Goal: Task Accomplishment & Management: Complete application form

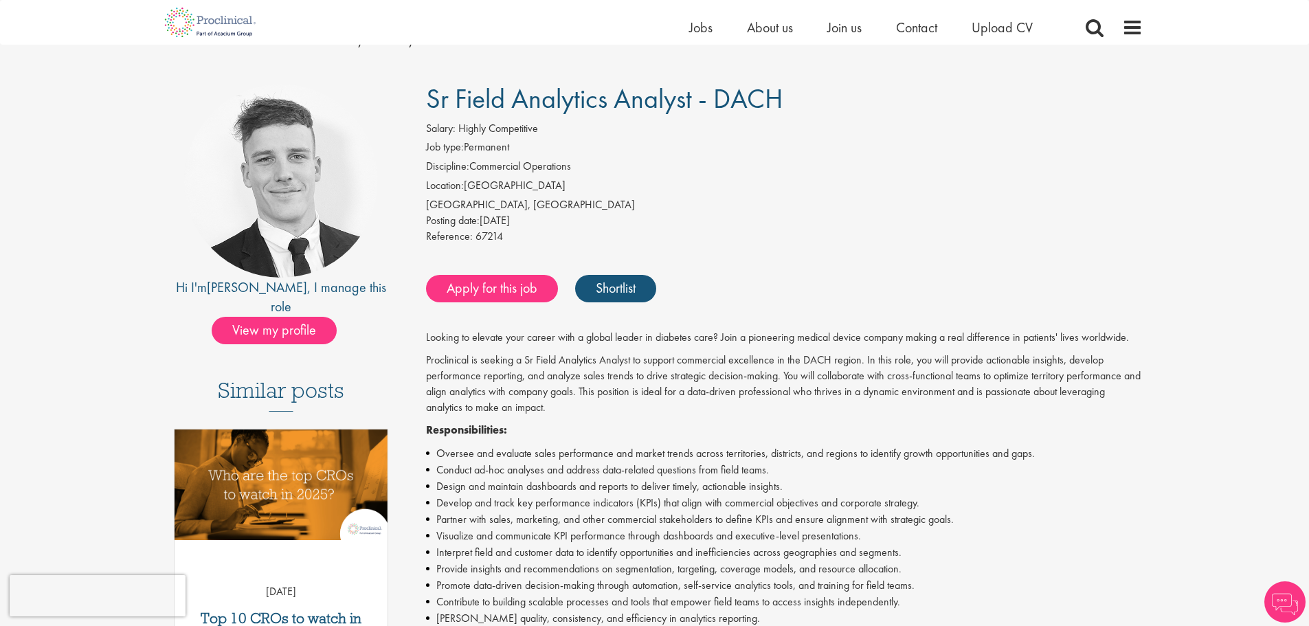
scroll to position [137, 0]
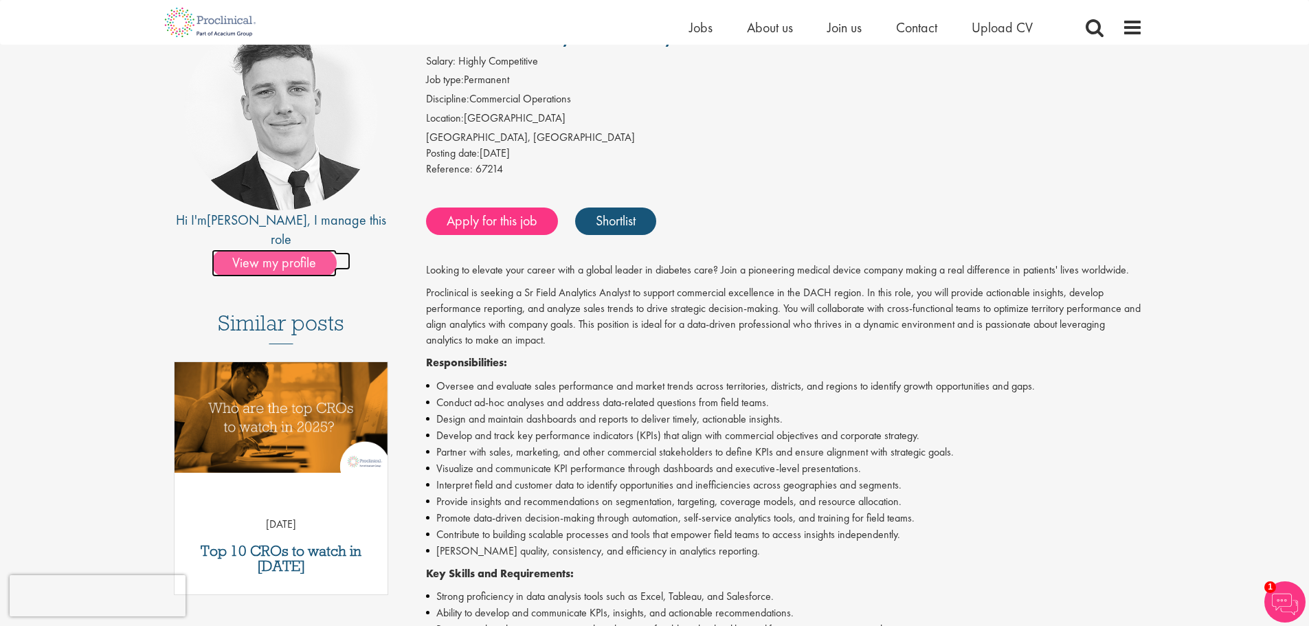
click at [287, 249] on span "View my profile" at bounding box center [274, 262] width 125 height 27
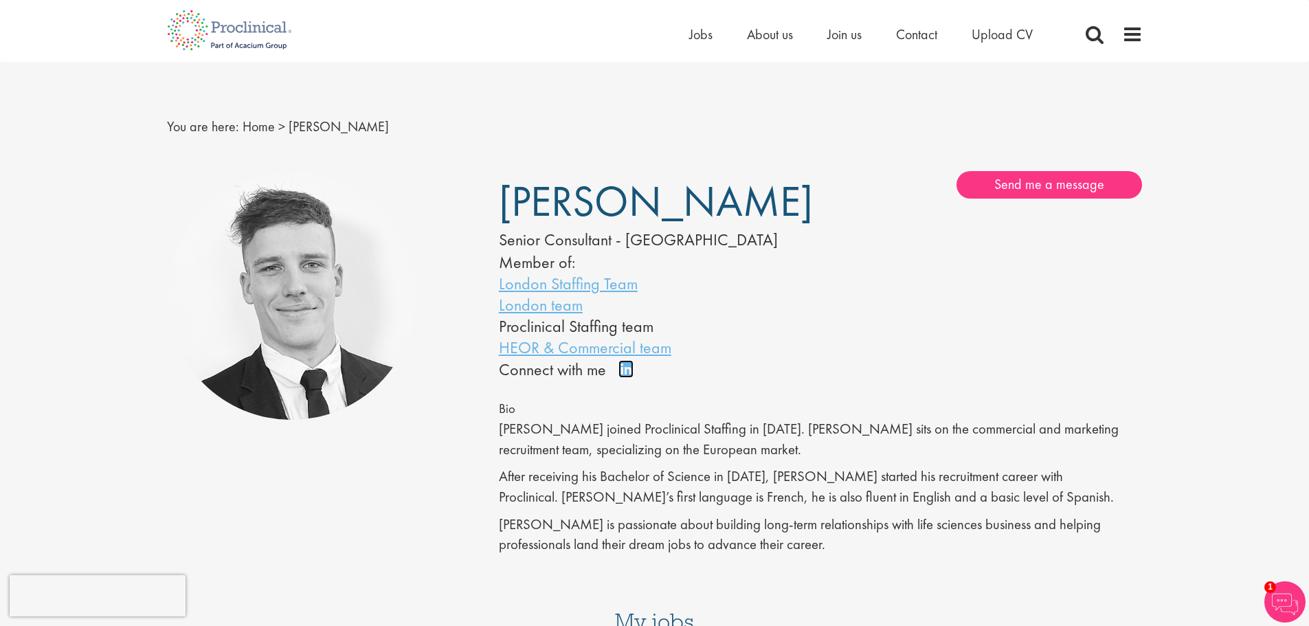
click at [625, 375] on link "Connect on LinkedIn" at bounding box center [630, 375] width 24 height 0
click at [623, 375] on link "Connect on LinkedIn" at bounding box center [630, 375] width 24 height 0
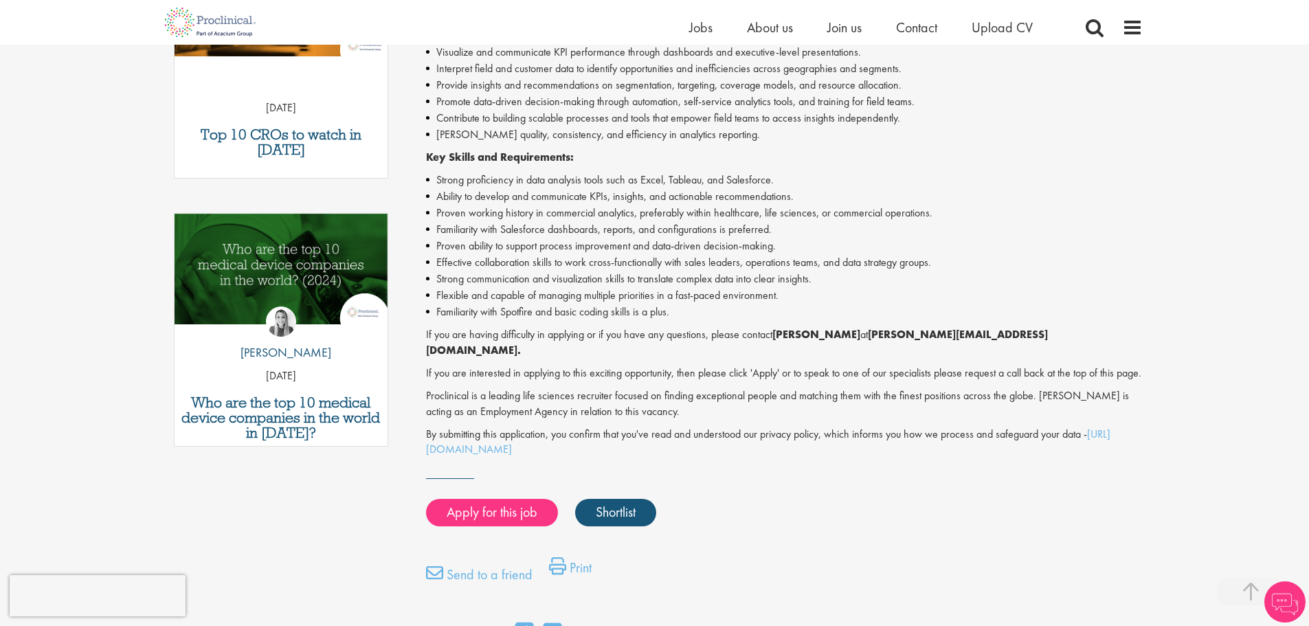
scroll to position [567, 0]
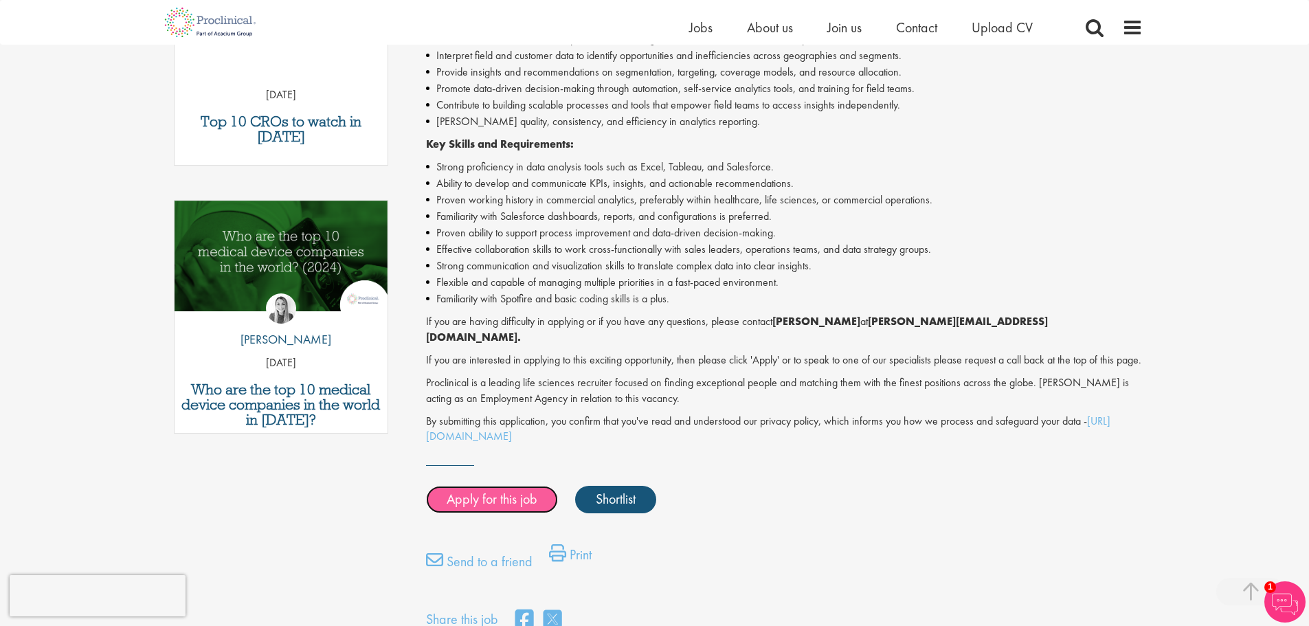
click at [512, 491] on link "Apply for this job" at bounding box center [492, 499] width 132 height 27
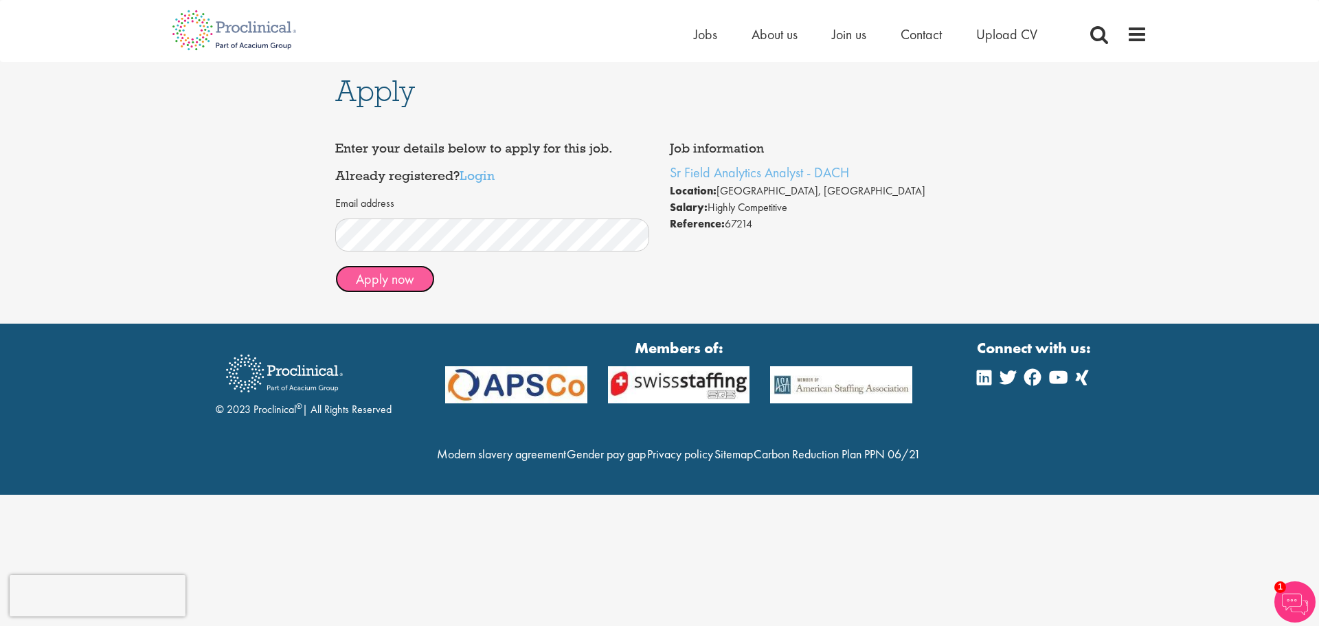
click at [394, 287] on button "Apply now" at bounding box center [385, 278] width 100 height 27
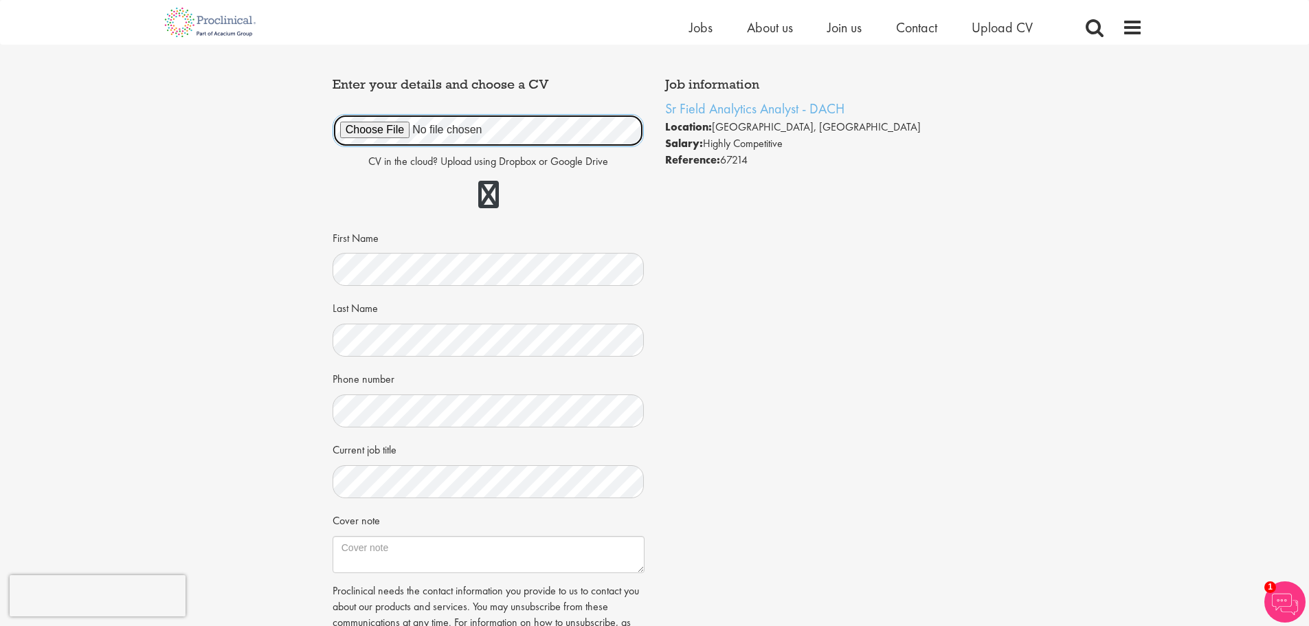
scroll to position [206, 0]
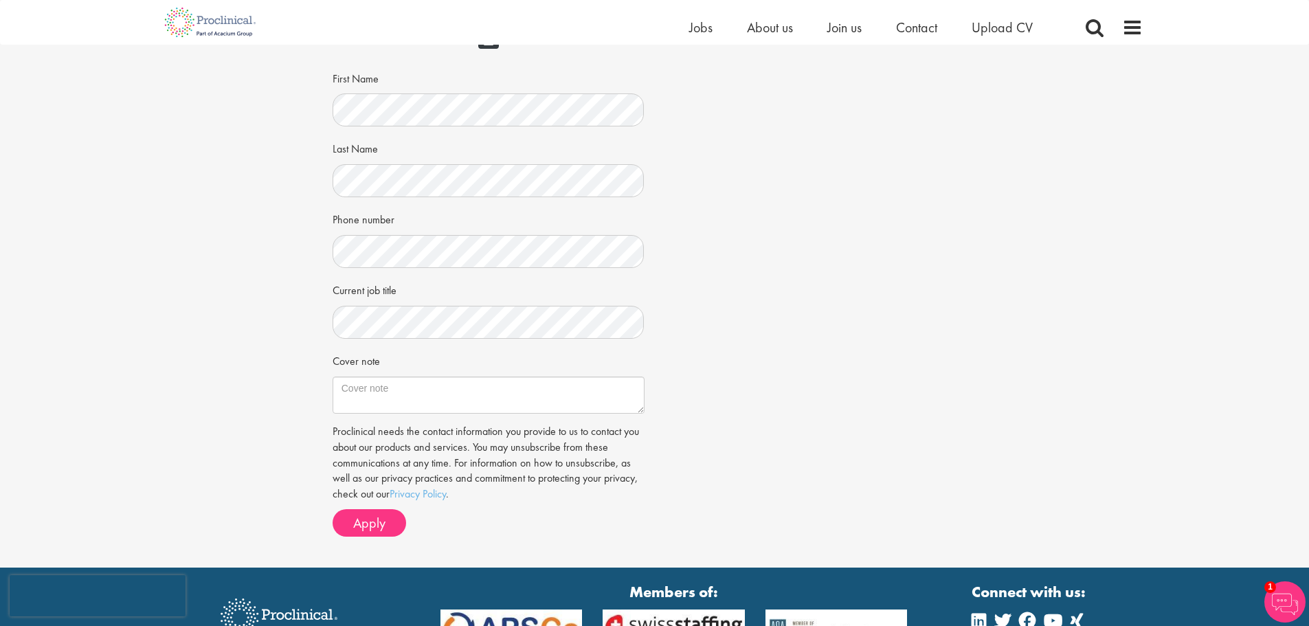
click at [309, 300] on div "Apply Job information Sr Field Analytics Analyst - DACH Location: Munich, Deuts…" at bounding box center [655, 203] width 1330 height 729
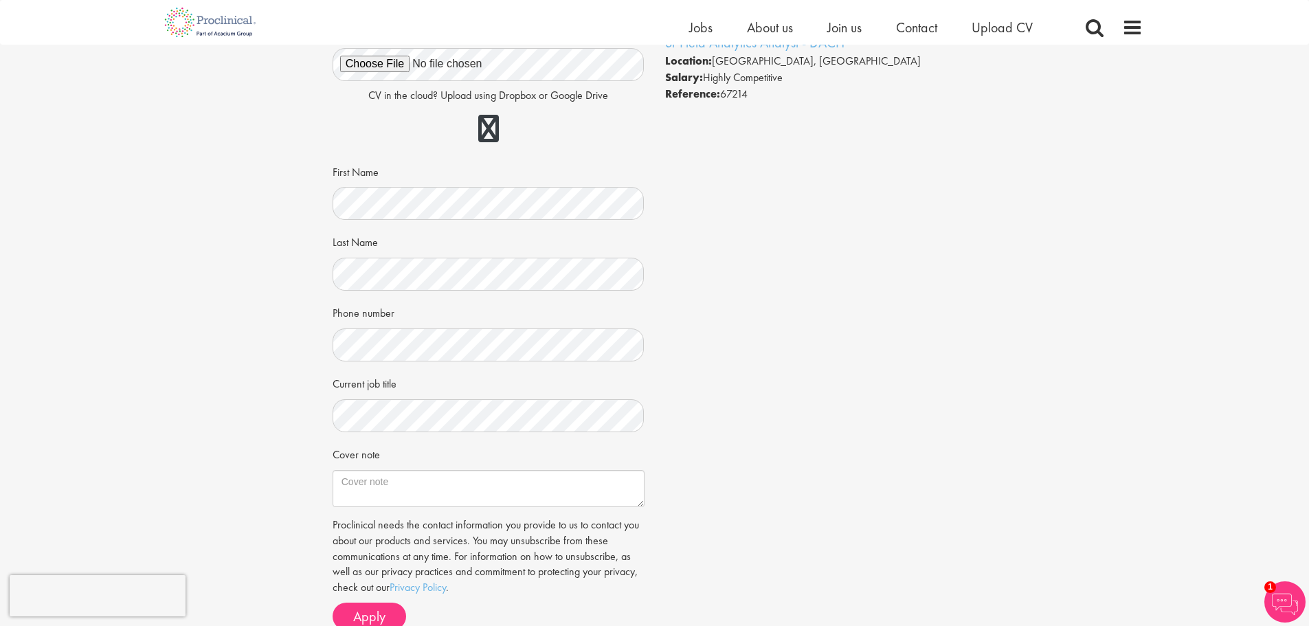
scroll to position [137, 0]
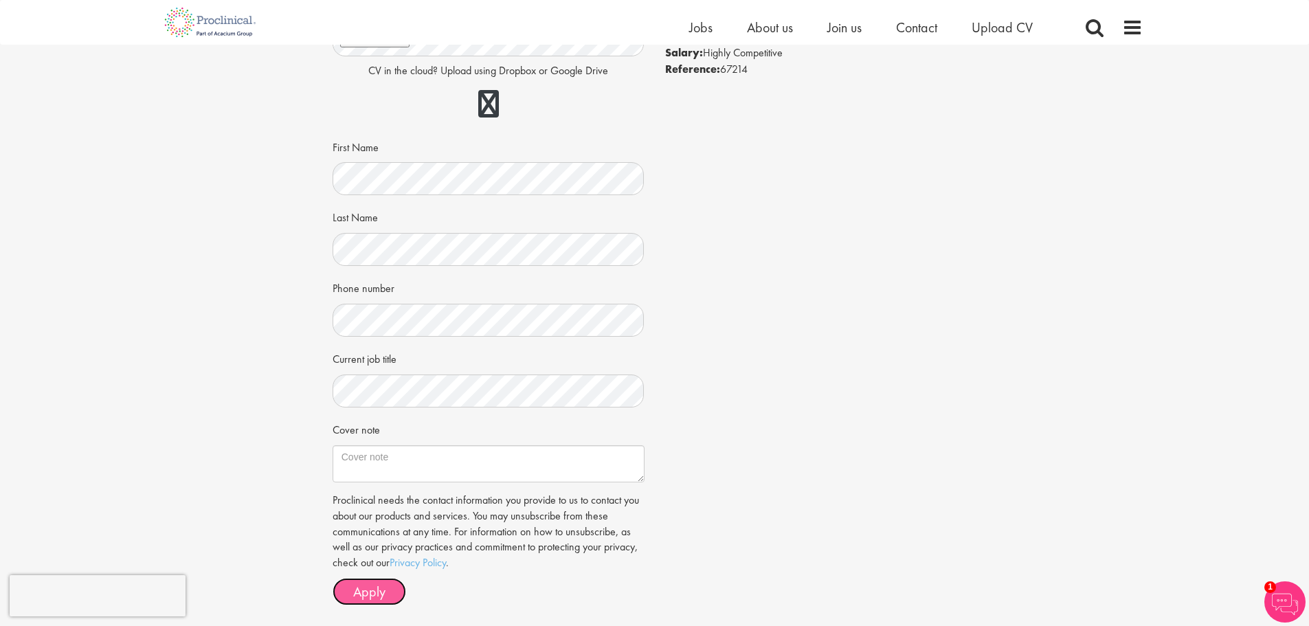
click at [369, 597] on span "Apply" at bounding box center [369, 592] width 32 height 18
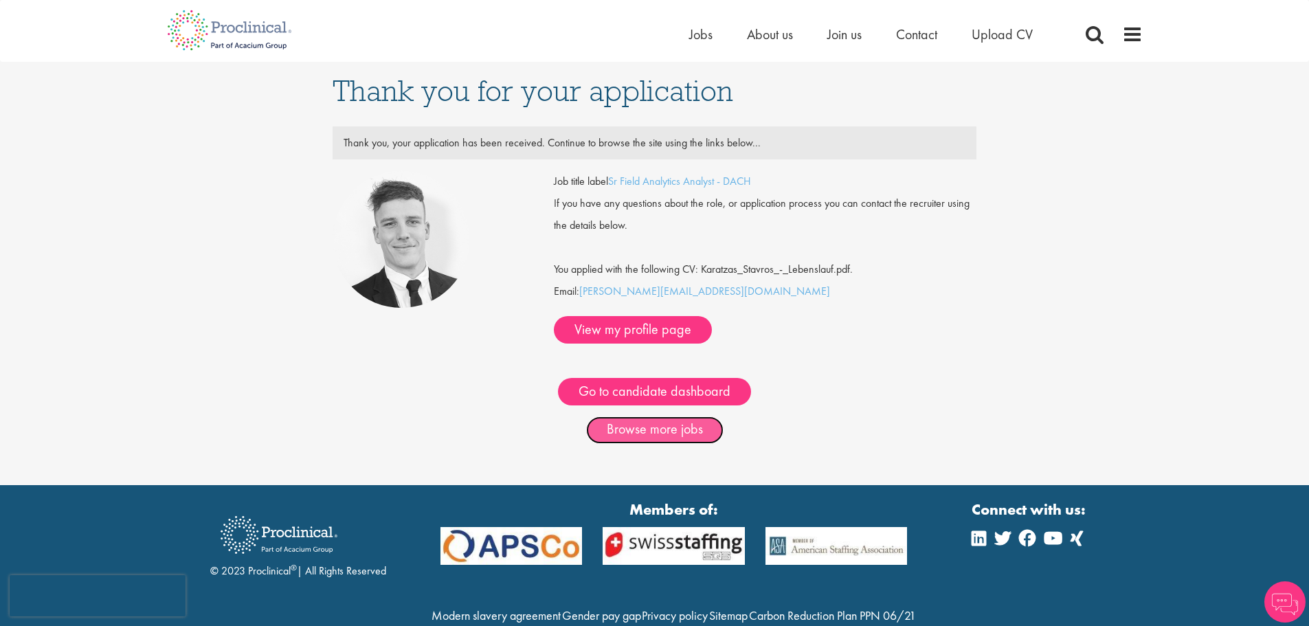
click at [665, 416] on link "Browse more jobs" at bounding box center [654, 429] width 137 height 27
click at [660, 416] on link "Browse more jobs" at bounding box center [654, 429] width 137 height 27
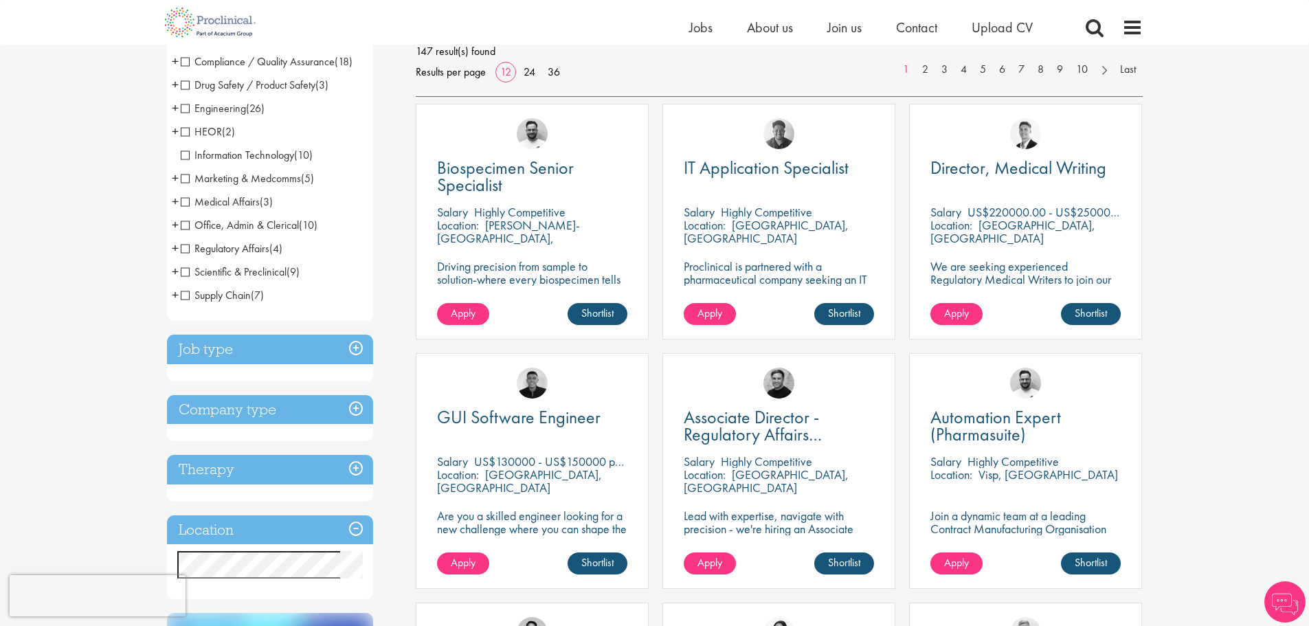
scroll to position [275, 0]
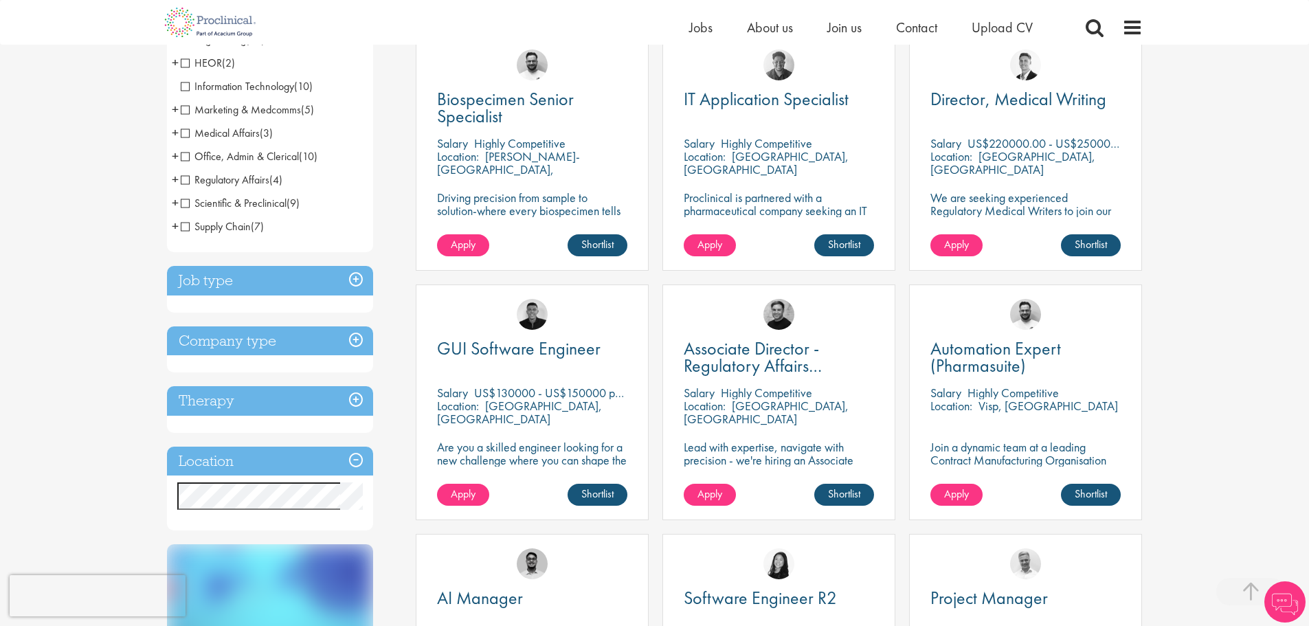
click at [225, 458] on h3 "Location" at bounding box center [270, 462] width 206 height 30
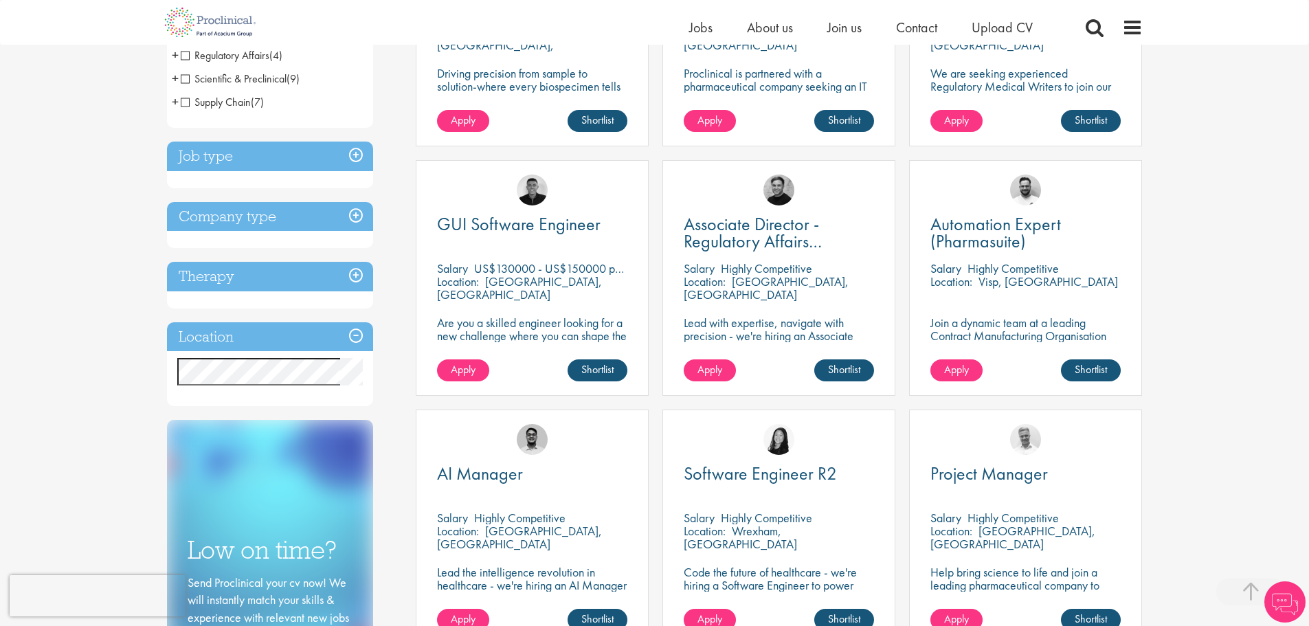
scroll to position [412, 0]
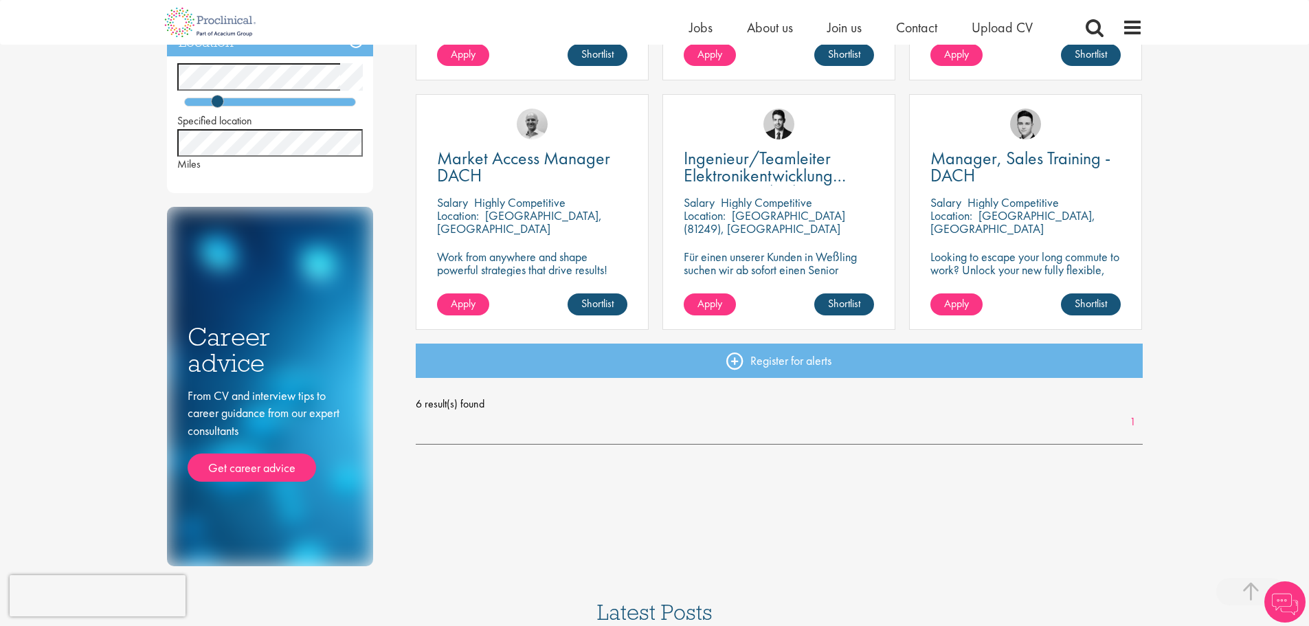
scroll to position [481, 0]
